Goal: Transaction & Acquisition: Purchase product/service

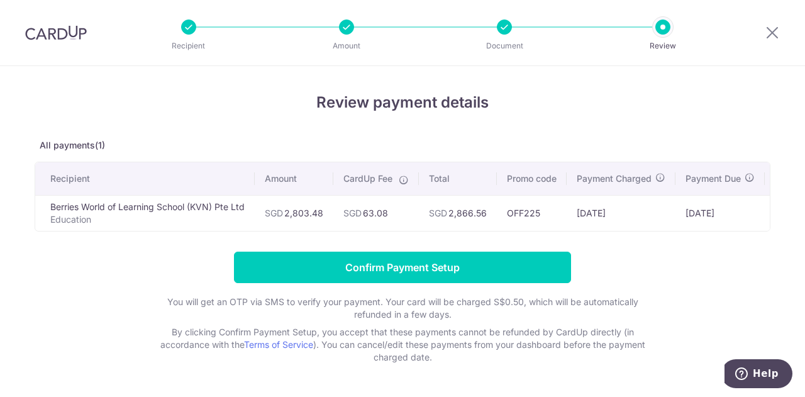
drag, startPoint x: 318, startPoint y: 215, endPoint x: 366, endPoint y: 232, distance: 50.5
click at [381, 216] on tr "Berries World of Learning School (KVN) Pte Ltd Education SGD 2,803.48 SGD 63.08…" at bounding box center [434, 213] width 799 height 36
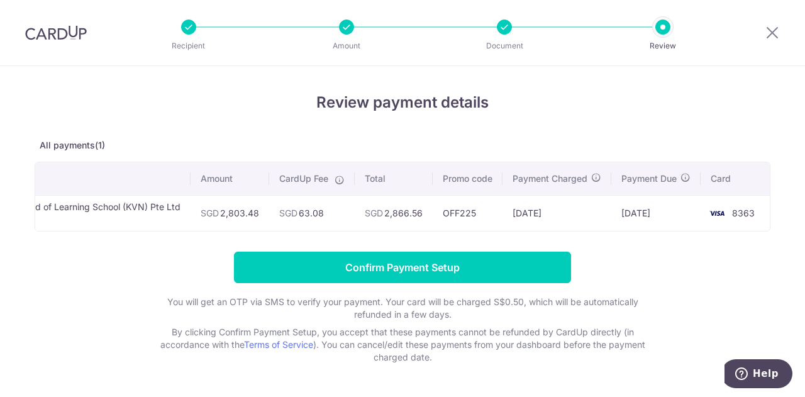
drag, startPoint x: 661, startPoint y: 121, endPoint x: 673, endPoint y: 111, distance: 16.0
click at [673, 111] on div "Review payment details All payments(1) Recipient Amount CardUp Fee Total Promo …" at bounding box center [403, 227] width 736 height 272
click at [0, 246] on div "Review payment details All payments(1) Recipient Amount CardUp Fee Total Promo …" at bounding box center [402, 252] width 805 height 372
click at [347, 28] on div at bounding box center [346, 27] width 15 height 15
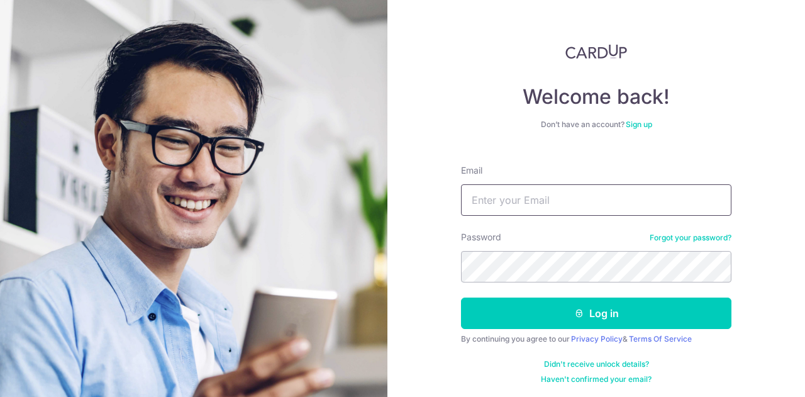
click at [573, 189] on input "Email" at bounding box center [596, 199] width 271 height 31
type input "xjm.jas@gmail.com"
click at [461, 298] on button "Log in" at bounding box center [596, 313] width 271 height 31
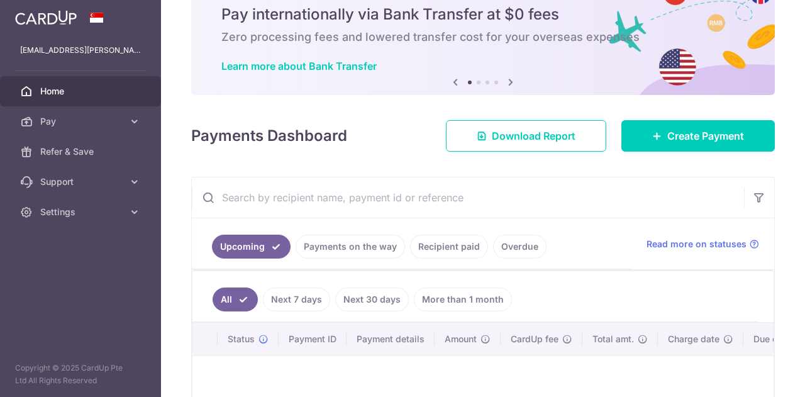
scroll to position [63, 0]
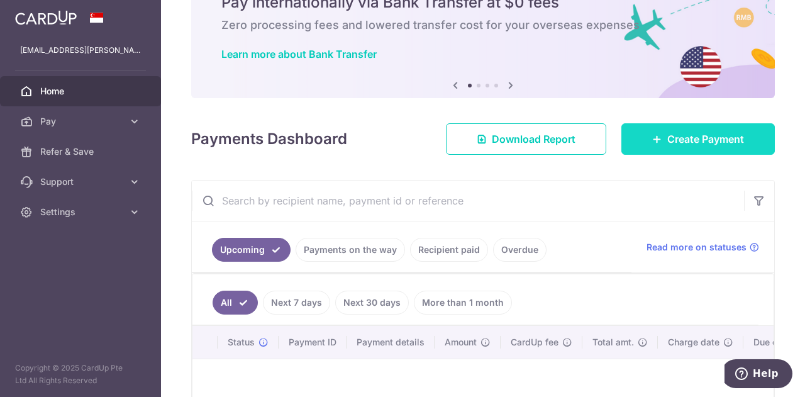
click at [668, 139] on span "Create Payment" at bounding box center [706, 139] width 77 height 15
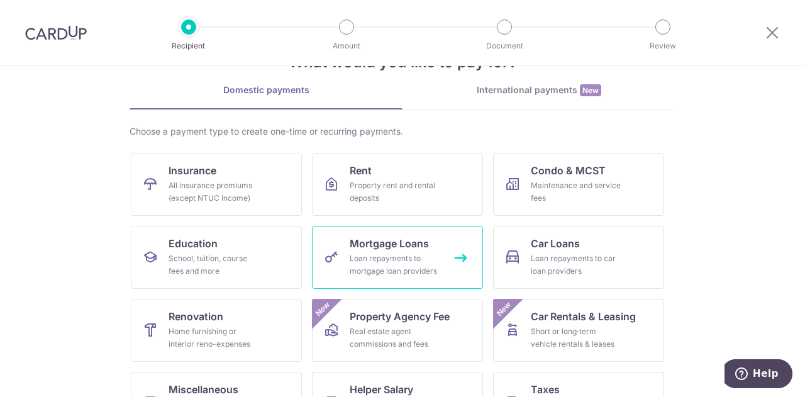
scroll to position [126, 0]
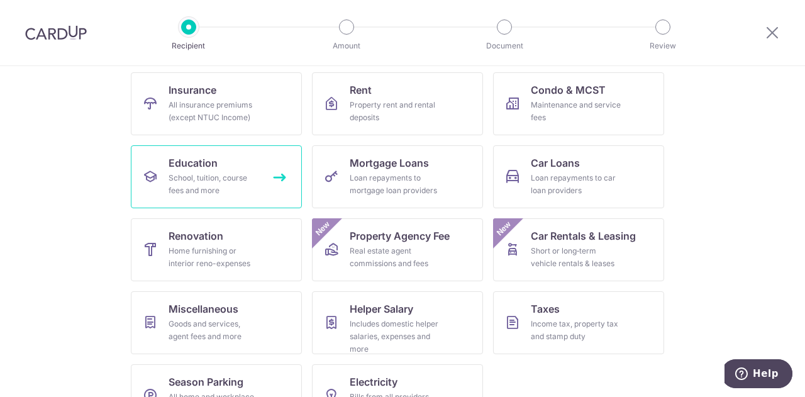
click at [219, 186] on div "School, tuition, course fees and more" at bounding box center [214, 184] width 91 height 25
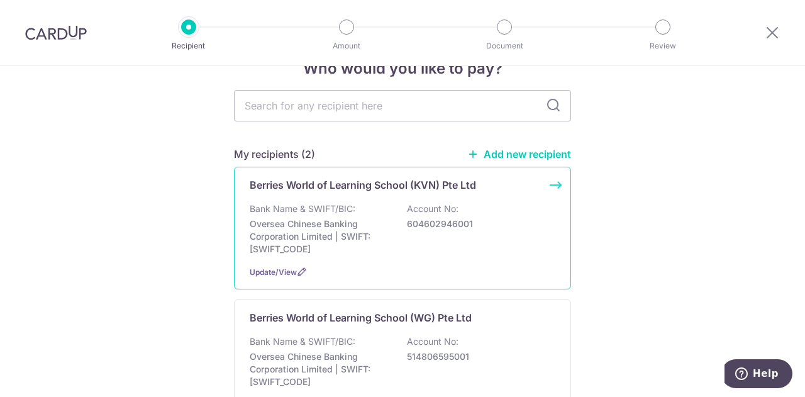
scroll to position [63, 0]
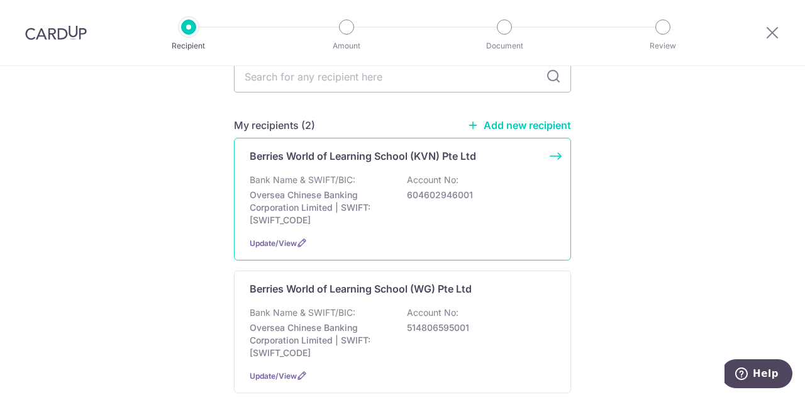
click at [374, 187] on div "Bank Name & SWIFT/BIC: Oversea Chinese Banking Corporation Limited | SWIFT: OCB…" at bounding box center [403, 200] width 306 height 53
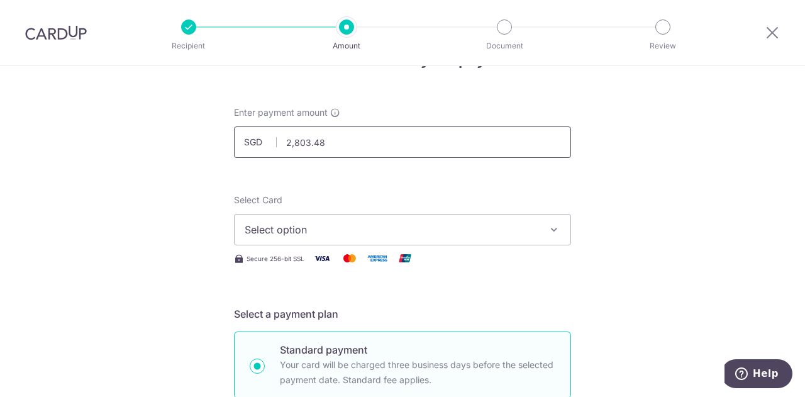
scroll to position [63, 0]
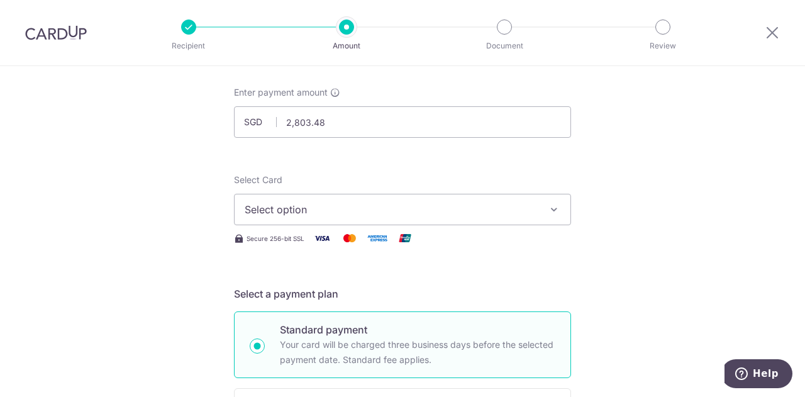
type input "2,803.48"
click at [303, 215] on span "Select option" at bounding box center [391, 209] width 293 height 15
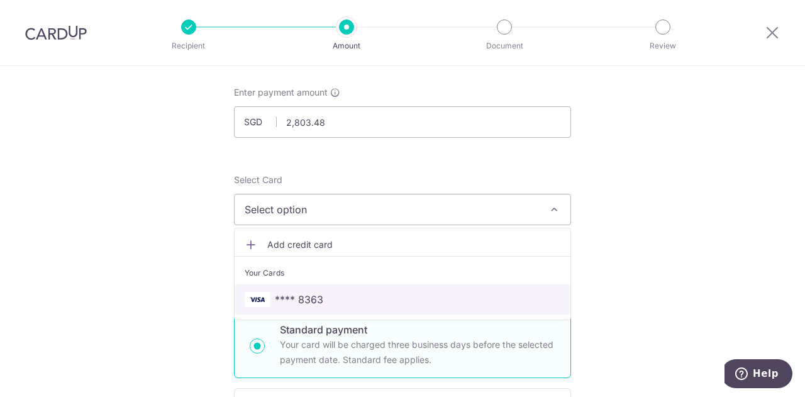
click at [291, 292] on span "**** 8363" at bounding box center [299, 299] width 48 height 15
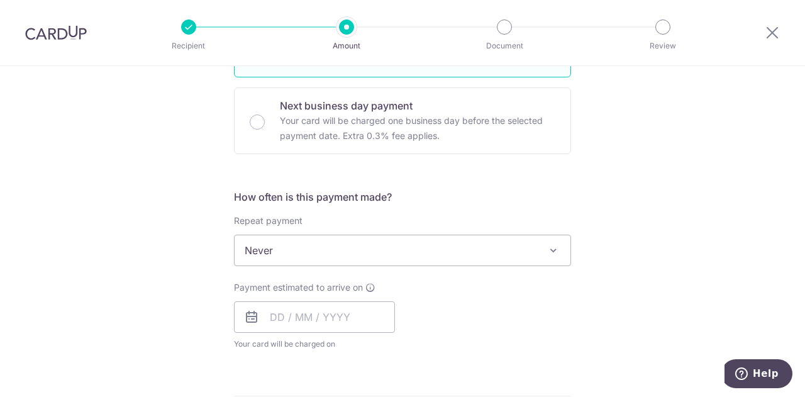
scroll to position [440, 0]
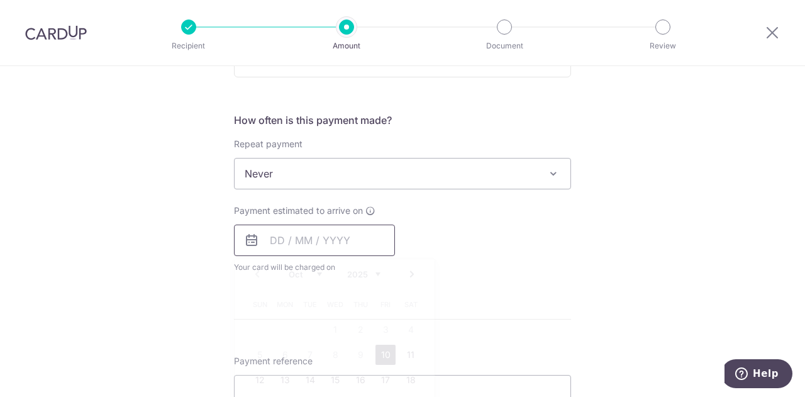
click at [306, 244] on input "text" at bounding box center [314, 240] width 161 height 31
click at [704, 281] on div "Tell us more about your payment Enter payment amount SGD 2,803.48 2803.48 Selec…" at bounding box center [402, 195] width 805 height 1138
click at [313, 246] on input "text" at bounding box center [314, 240] width 161 height 31
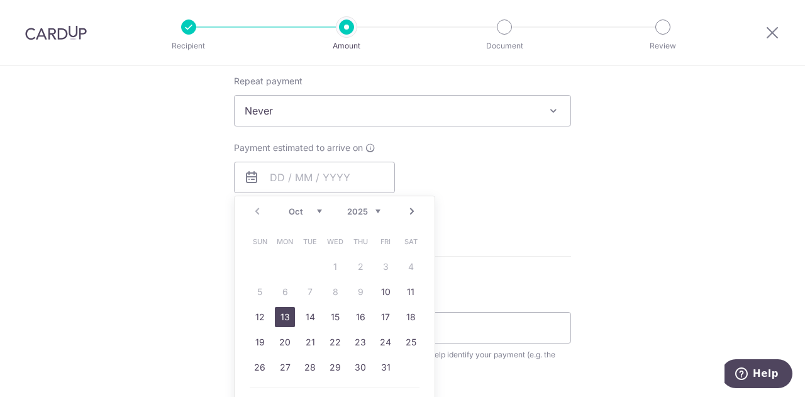
click at [282, 310] on link "13" at bounding box center [285, 317] width 20 height 20
type input "[DATE]"
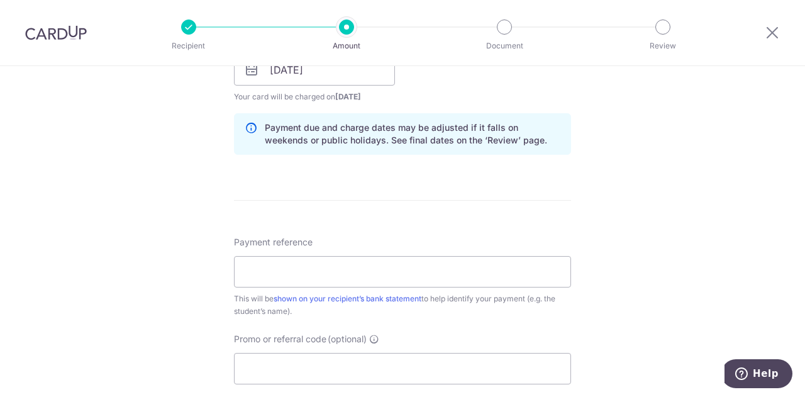
scroll to position [629, 0]
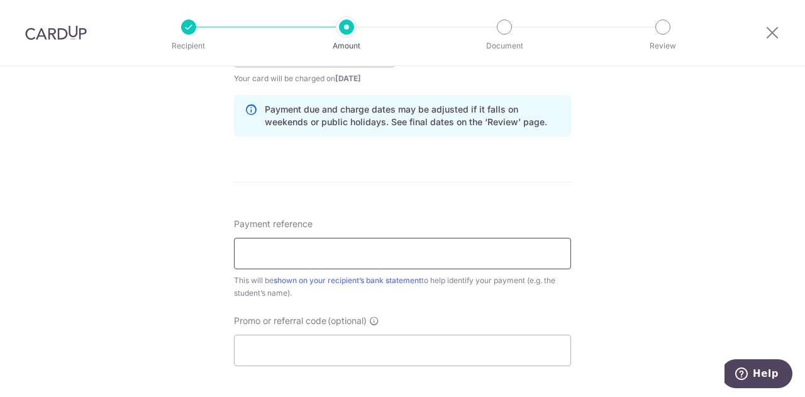
click at [321, 257] on input "Payment reference" at bounding box center [402, 253] width 337 height 31
type input "KN-I25001417"
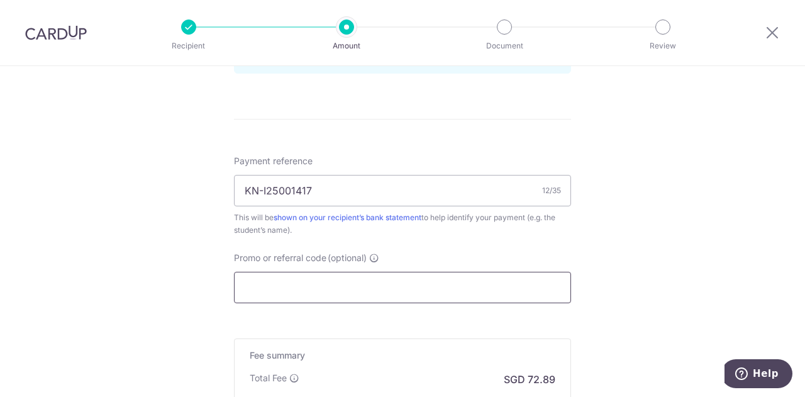
click at [313, 280] on input "Promo or referral code (optional)" at bounding box center [402, 287] width 337 height 31
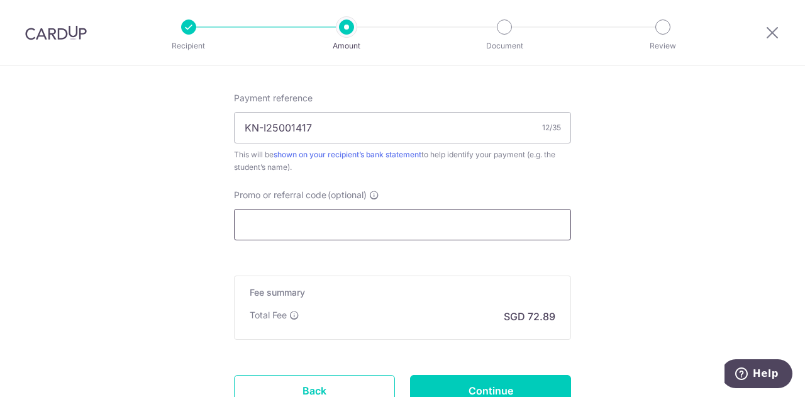
scroll to position [818, 0]
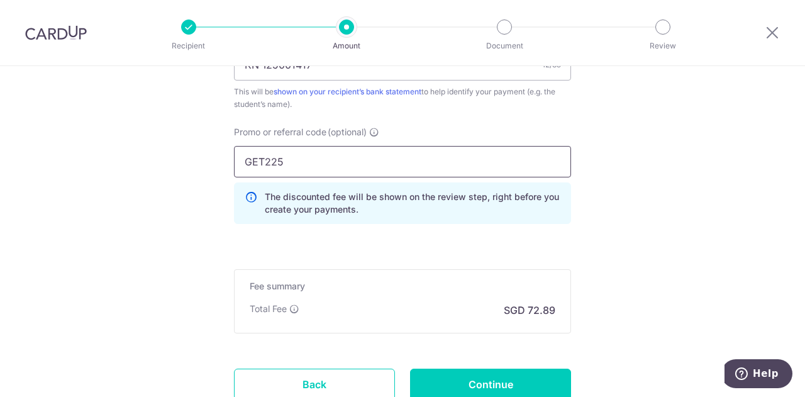
type input "GET225"
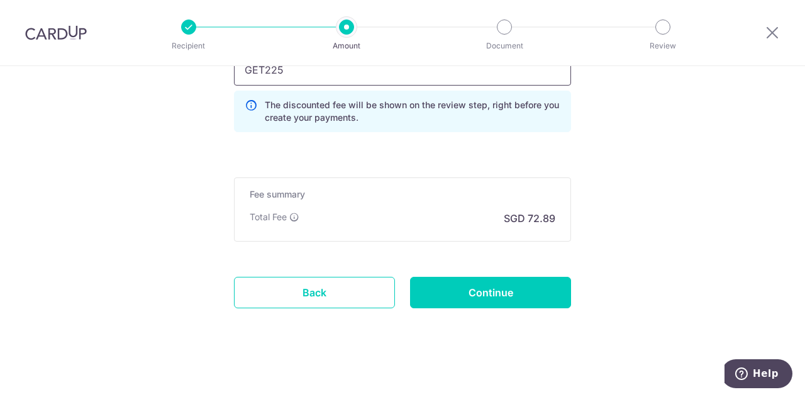
scroll to position [912, 0]
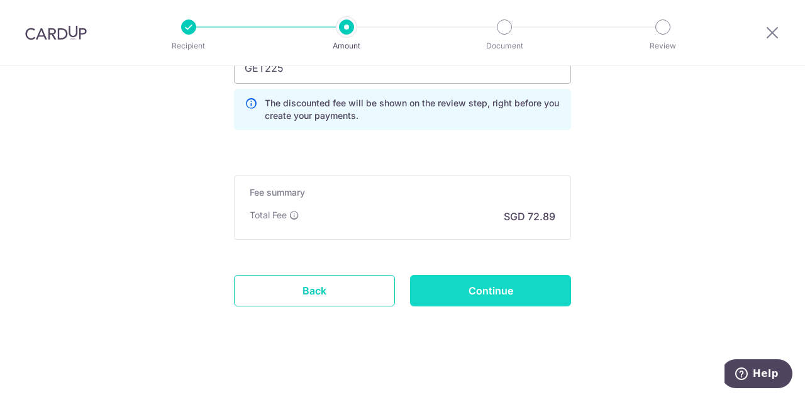
click at [534, 291] on input "Continue" at bounding box center [490, 290] width 161 height 31
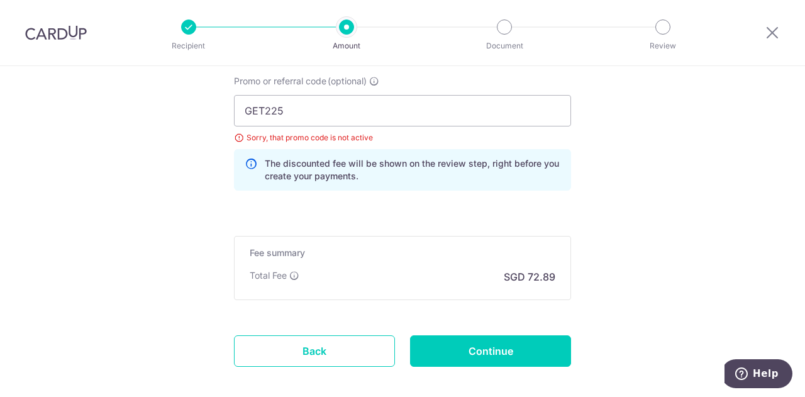
scroll to position [741, 0]
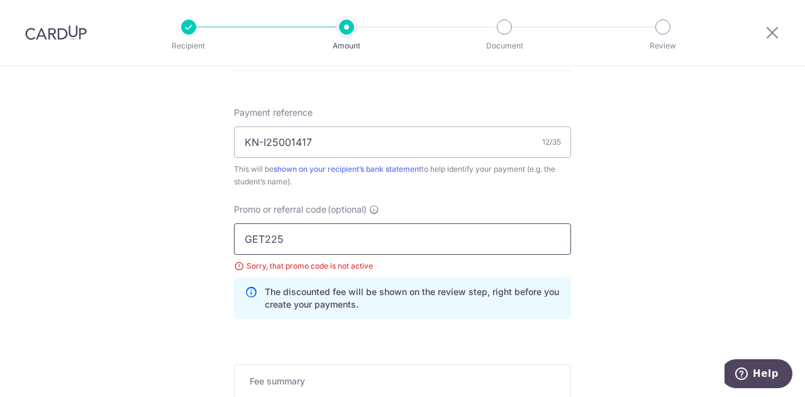
click at [303, 249] on input "GET225" at bounding box center [402, 238] width 337 height 31
click at [263, 249] on div "GET225 Sorry, that promo code is not active The discounted fee will be shown on…" at bounding box center [402, 271] width 337 height 96
click at [295, 239] on input "GET225" at bounding box center [402, 238] width 337 height 31
drag, startPoint x: 304, startPoint y: 236, endPoint x: 184, endPoint y: 232, distance: 119.6
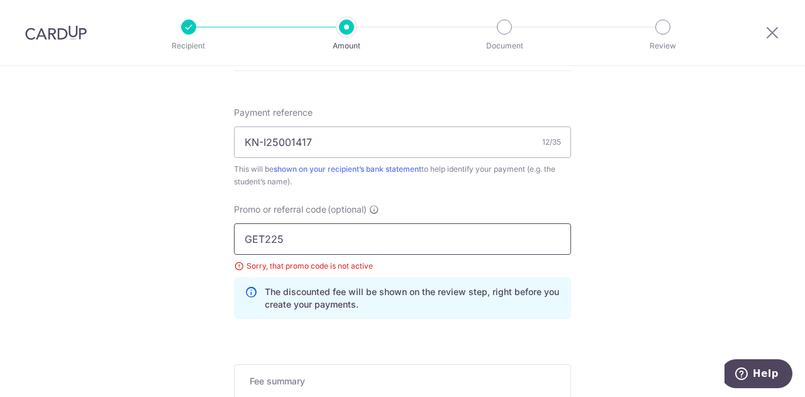
paste input "OFF"
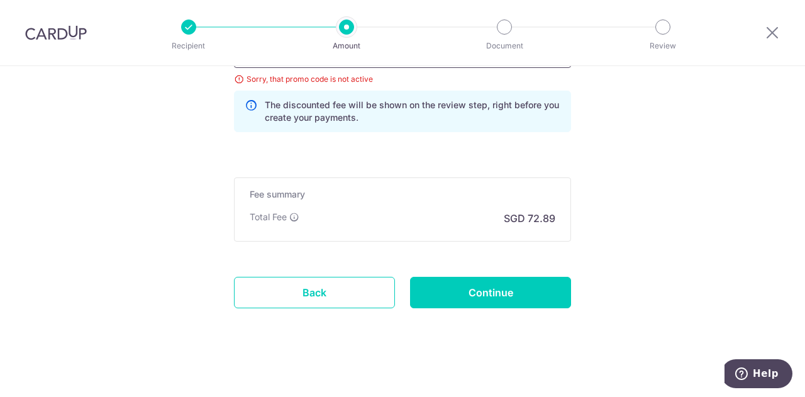
scroll to position [929, 0]
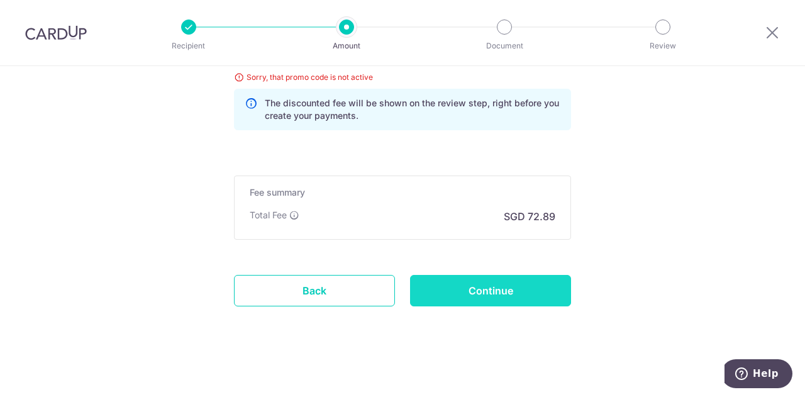
type input "OFF225"
click at [448, 282] on input "Continue" at bounding box center [490, 290] width 161 height 31
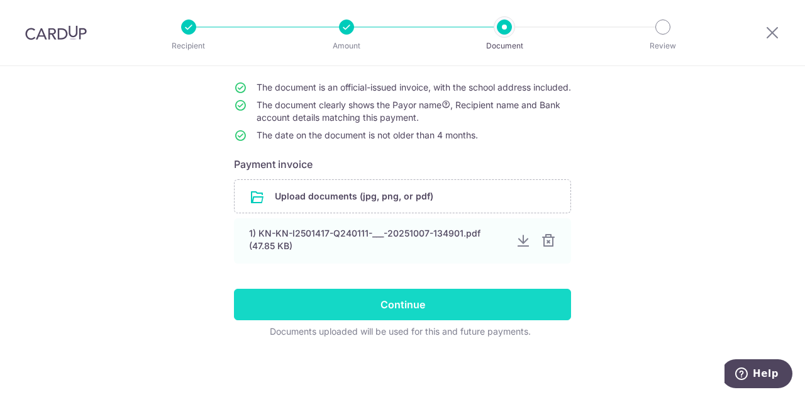
scroll to position [121, 0]
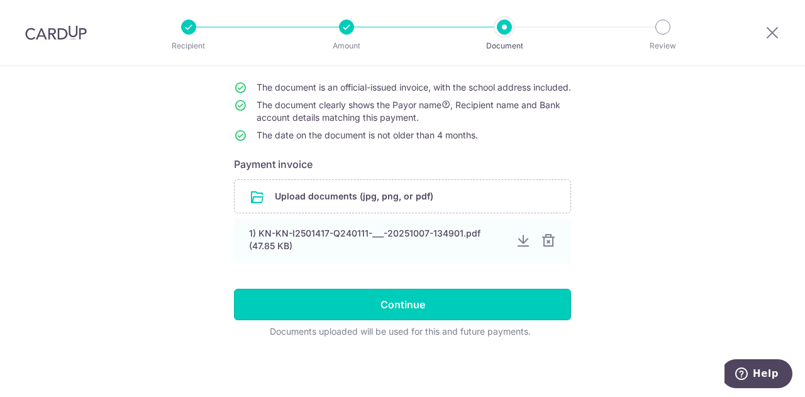
click at [369, 294] on input "Continue" at bounding box center [402, 304] width 337 height 31
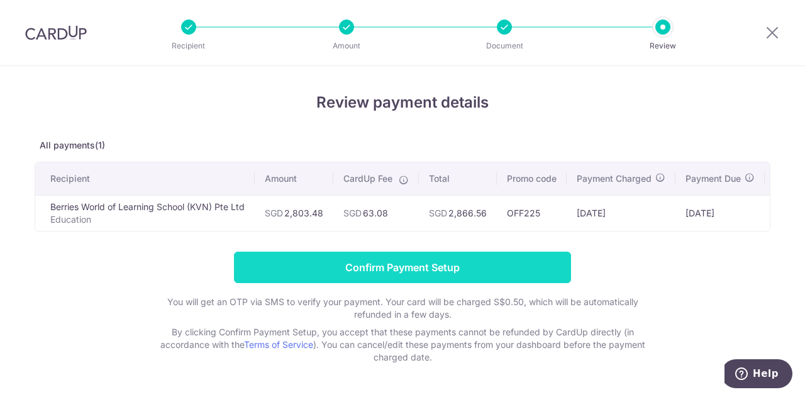
click at [432, 265] on input "Confirm Payment Setup" at bounding box center [402, 267] width 337 height 31
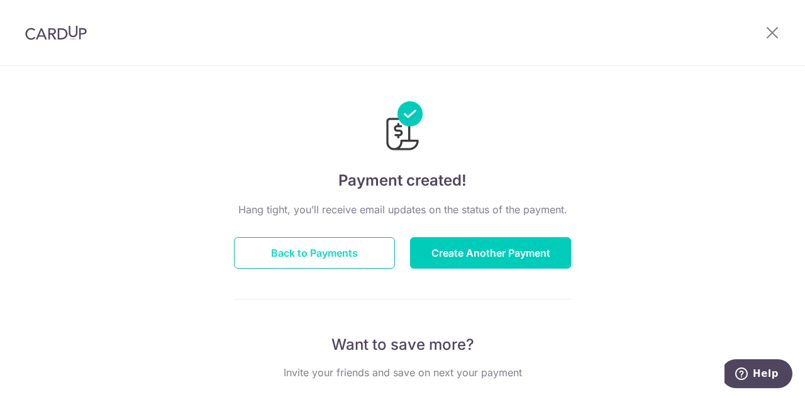
click at [323, 266] on button "Back to Payments" at bounding box center [314, 252] width 161 height 31
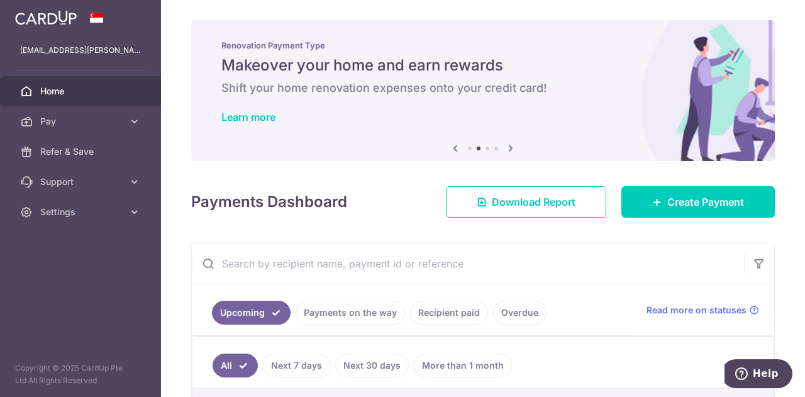
click at [107, 102] on link "Home" at bounding box center [80, 91] width 161 height 30
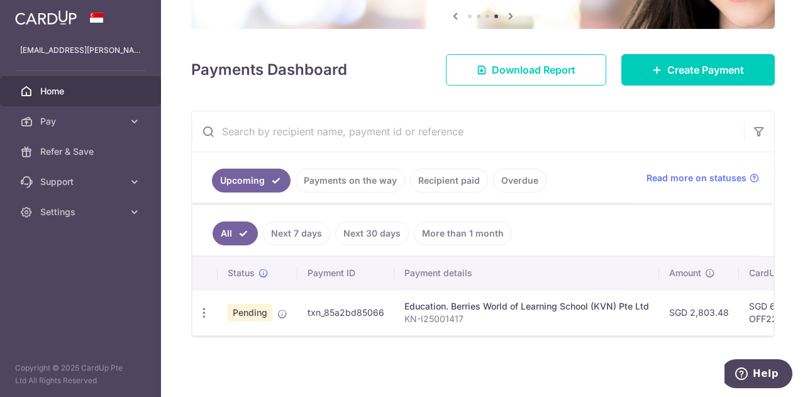
scroll to position [134, 0]
drag, startPoint x: 398, startPoint y: 318, endPoint x: 464, endPoint y: 314, distance: 66.8
click at [398, 318] on td "Education. Berries World of Learning School (KVN) Pte Ltd KN-I25001417" at bounding box center [527, 312] width 265 height 46
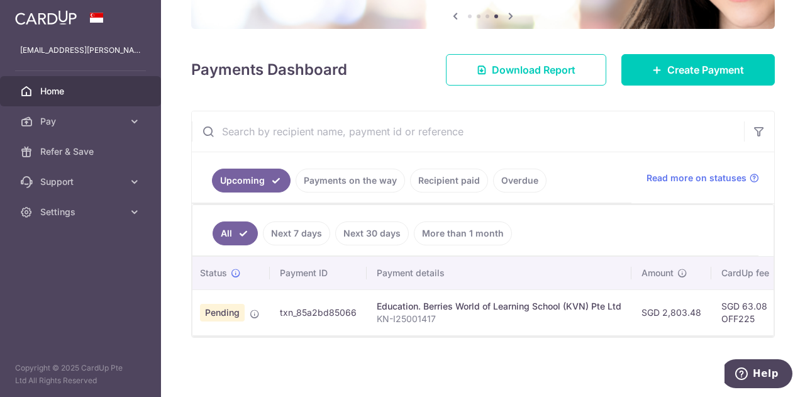
scroll to position [0, 0]
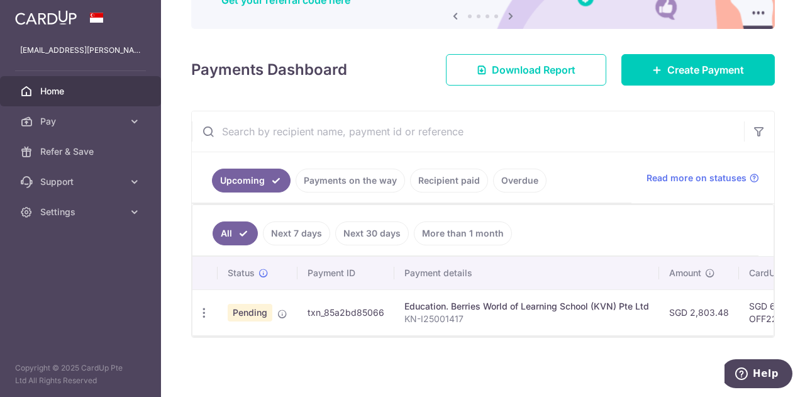
click at [383, 312] on td "txn_85a2bd85066" at bounding box center [346, 312] width 97 height 46
click at [383, 310] on td "txn_85a2bd85066" at bounding box center [346, 312] width 97 height 46
click at [383, 308] on td "txn_85a2bd85066" at bounding box center [346, 312] width 97 height 46
click at [456, 275] on th "Payment details" at bounding box center [527, 273] width 265 height 33
drag, startPoint x: 438, startPoint y: 328, endPoint x: 581, endPoint y: 325, distance: 143.5
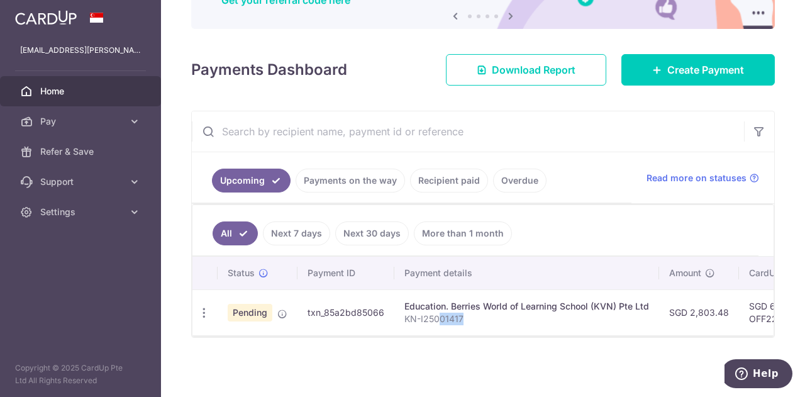
click at [583, 325] on td "Education. Berries World of Learning School (KVN) Pte Ltd KN-I25001417" at bounding box center [527, 312] width 265 height 46
